Goal: Entertainment & Leisure: Consume media (video, audio)

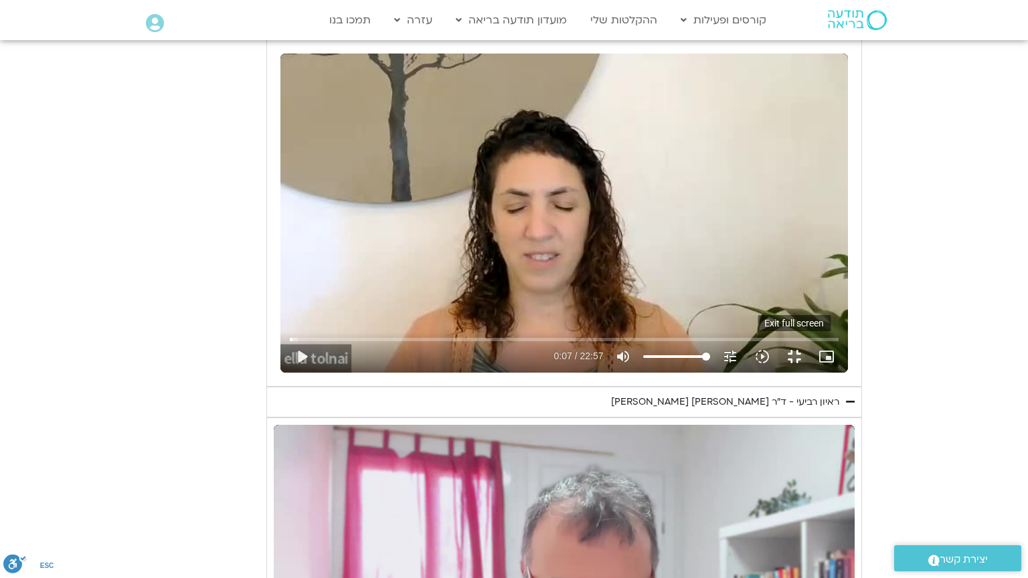
click at [811, 373] on button "fullscreen_exit" at bounding box center [795, 357] width 32 height 32
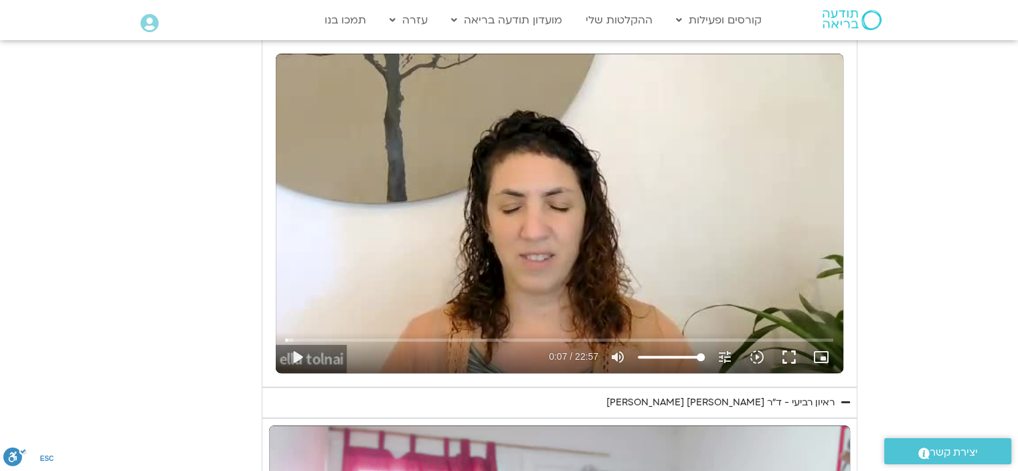
type input "3320.68"
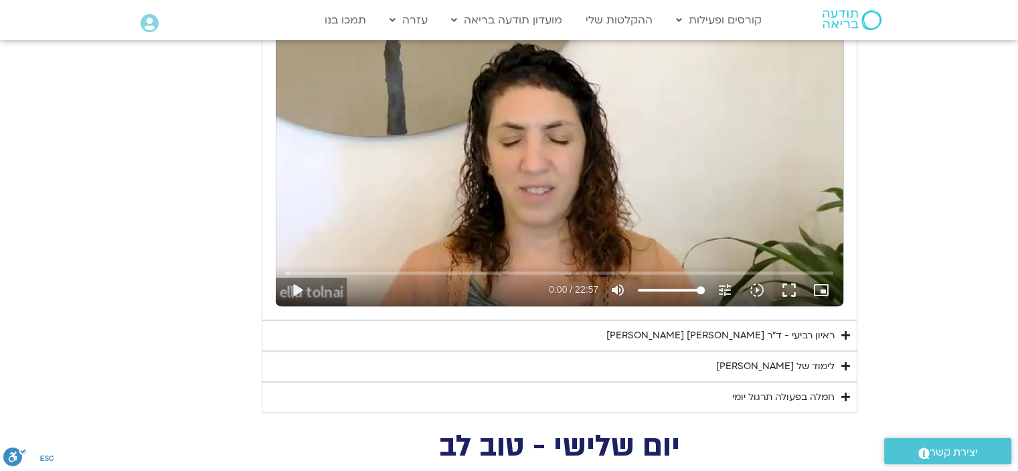
scroll to position [803, 0]
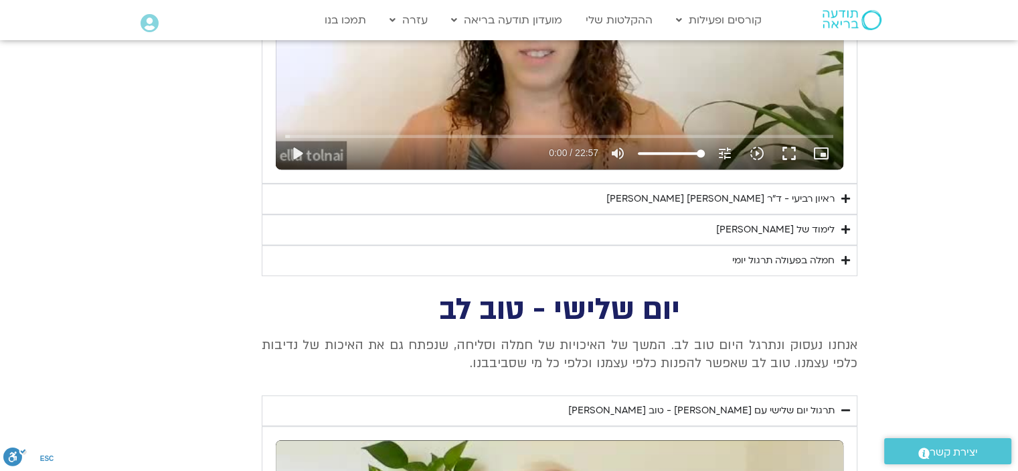
click at [716, 197] on div "ראיון רביעי - ד"ר [PERSON_NAME] [PERSON_NAME]" at bounding box center [720, 199] width 228 height 16
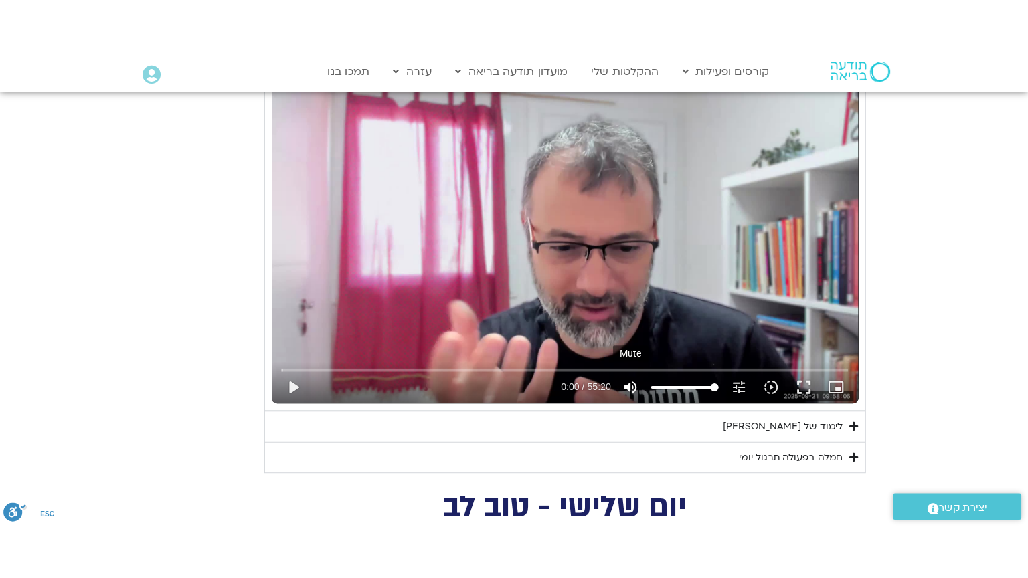
scroll to position [1004, 0]
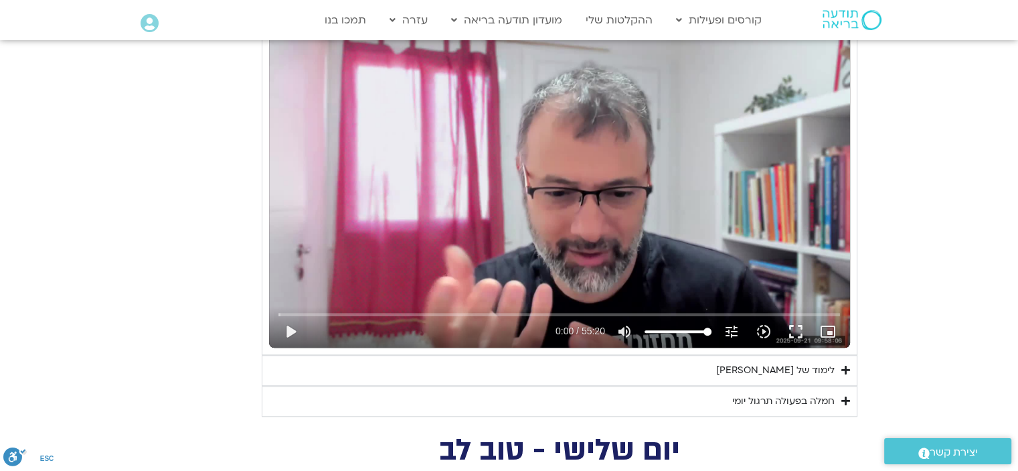
click at [564, 240] on div "Skip Ad 31:12 play_arrow 0:00 / 55:20 volume_up Mute tune Resolution Auto 480p …" at bounding box center [559, 184] width 581 height 327
click at [796, 327] on button "fullscreen" at bounding box center [796, 331] width 32 height 32
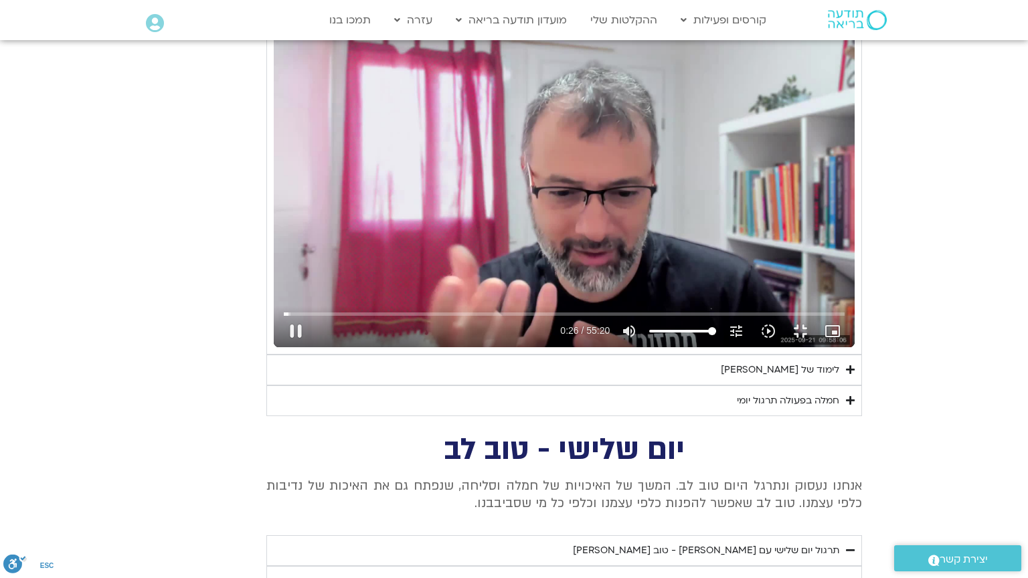
type input "27.078466"
